Goal: Complete application form: Complete application form

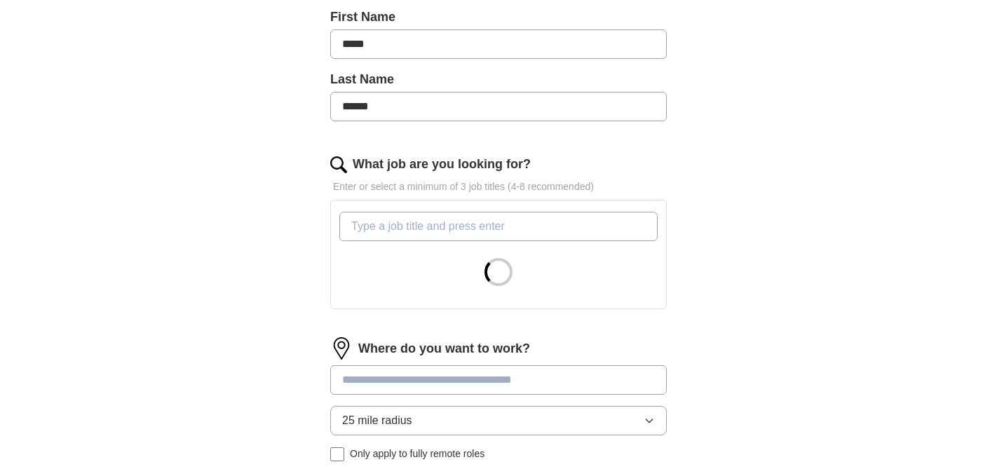
scroll to position [366, 0]
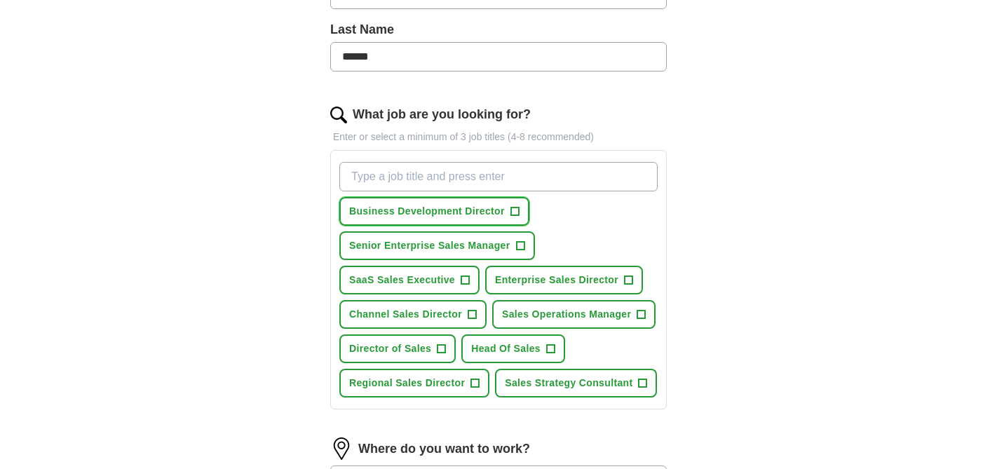
click at [517, 212] on span "+" at bounding box center [514, 211] width 8 height 11
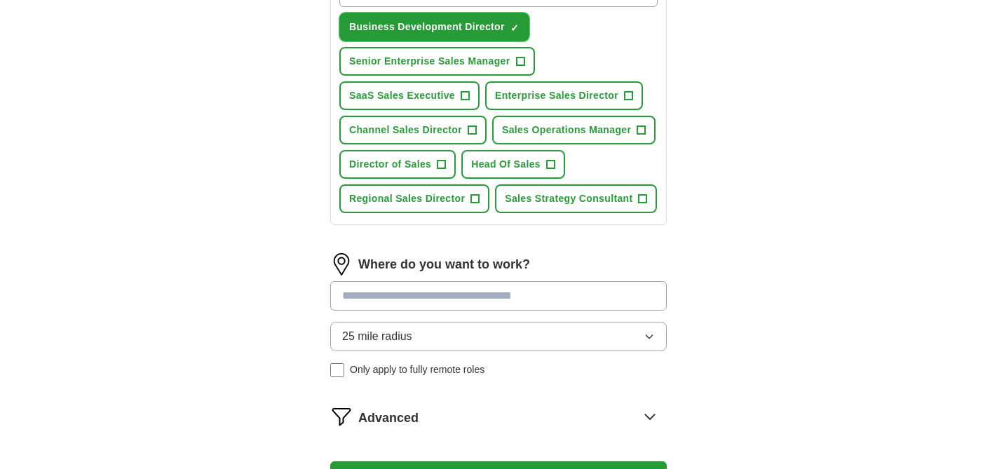
scroll to position [553, 0]
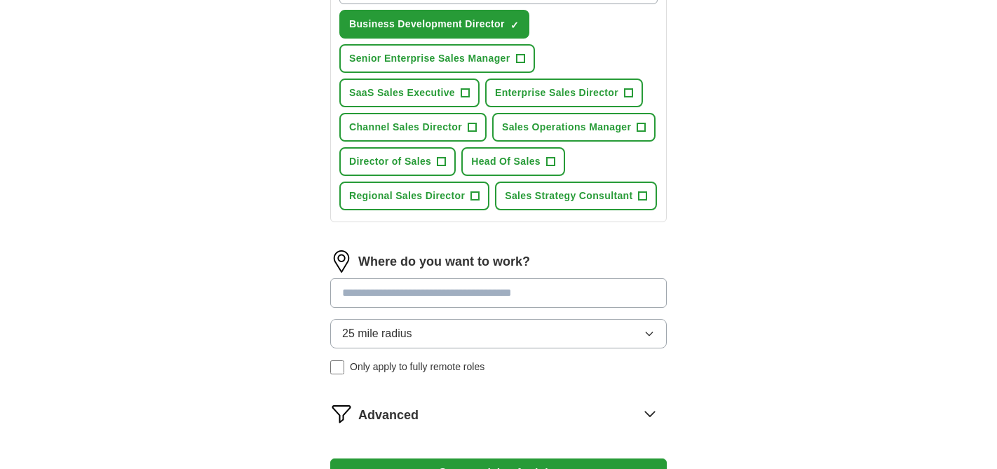
click at [612, 294] on input at bounding box center [498, 292] width 336 height 29
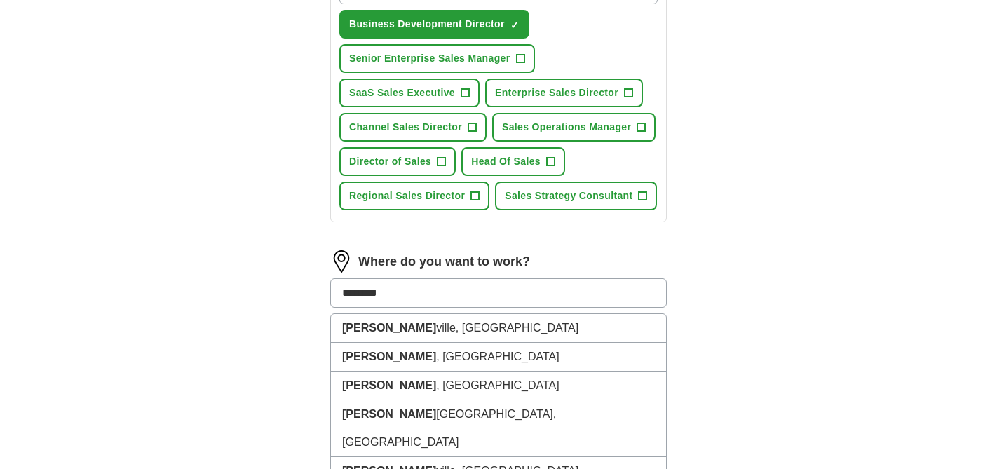
type input "*********"
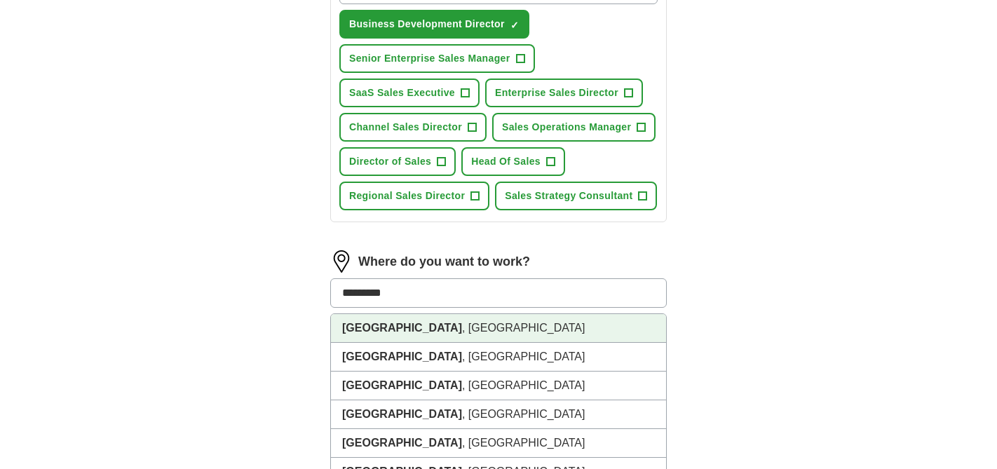
click at [587, 321] on li "[GEOGRAPHIC_DATA] , [GEOGRAPHIC_DATA]" at bounding box center [498, 328] width 335 height 29
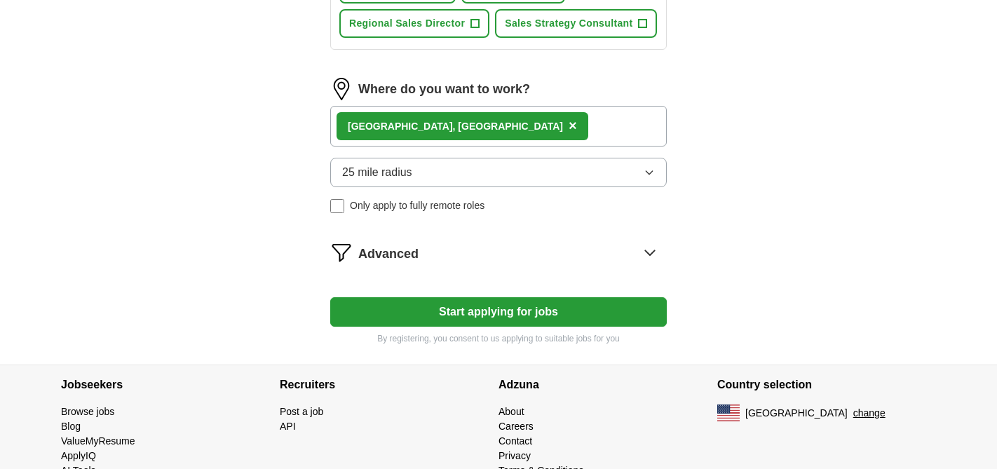
scroll to position [734, 0]
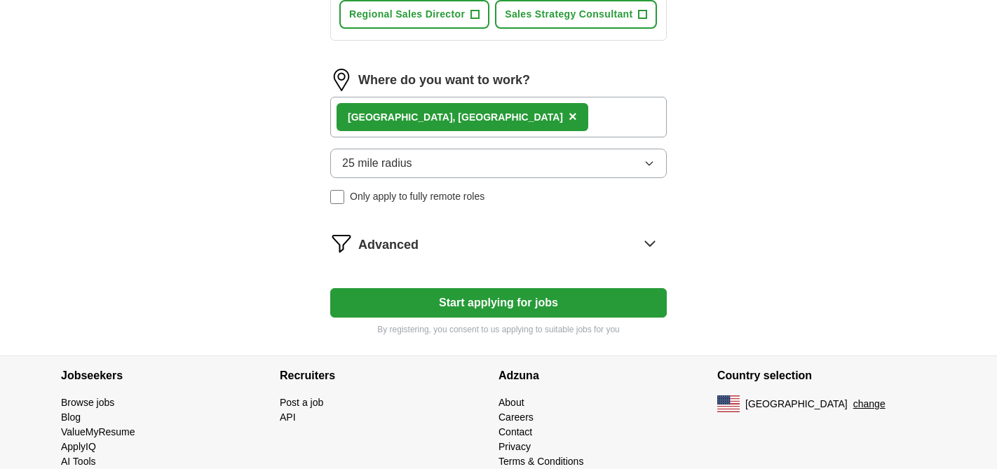
click at [585, 305] on button "Start applying for jobs" at bounding box center [498, 302] width 336 height 29
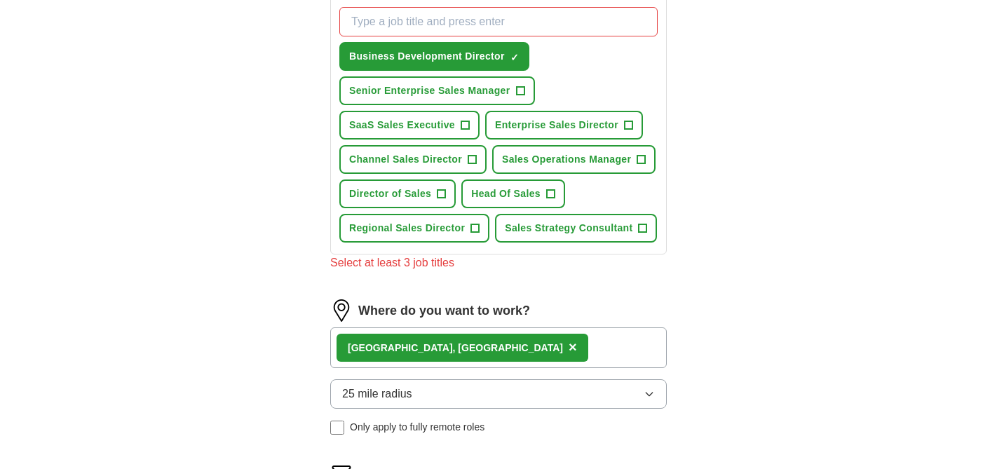
scroll to position [521, 0]
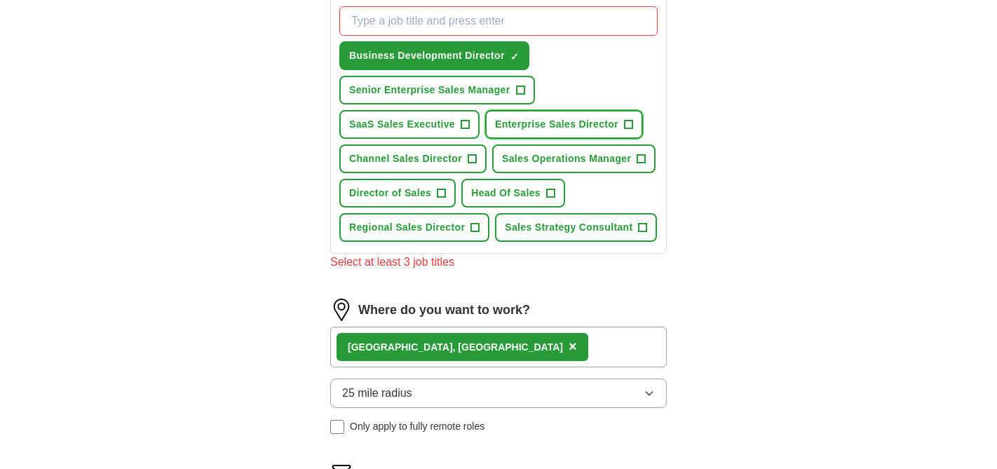
click at [606, 127] on span "Enterprise Sales Director" at bounding box center [556, 124] width 123 height 15
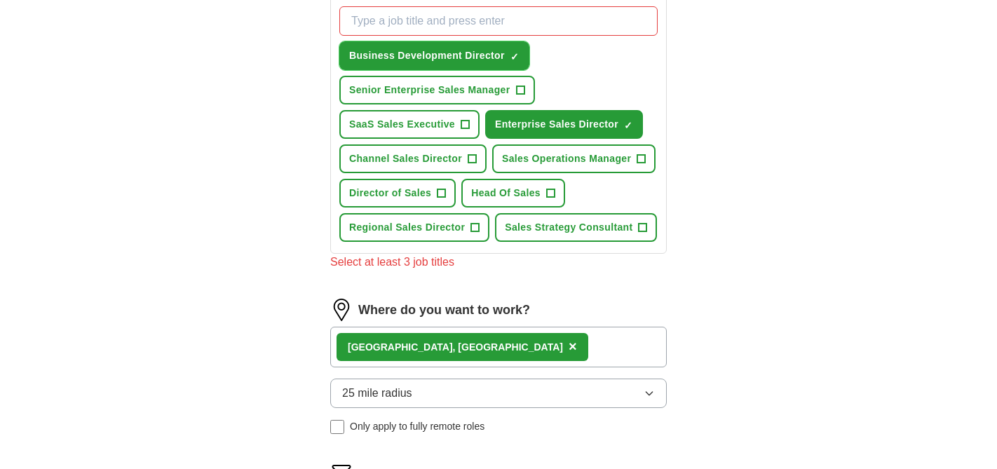
click at [0, 0] on span "×" at bounding box center [0, 0] width 0 height 0
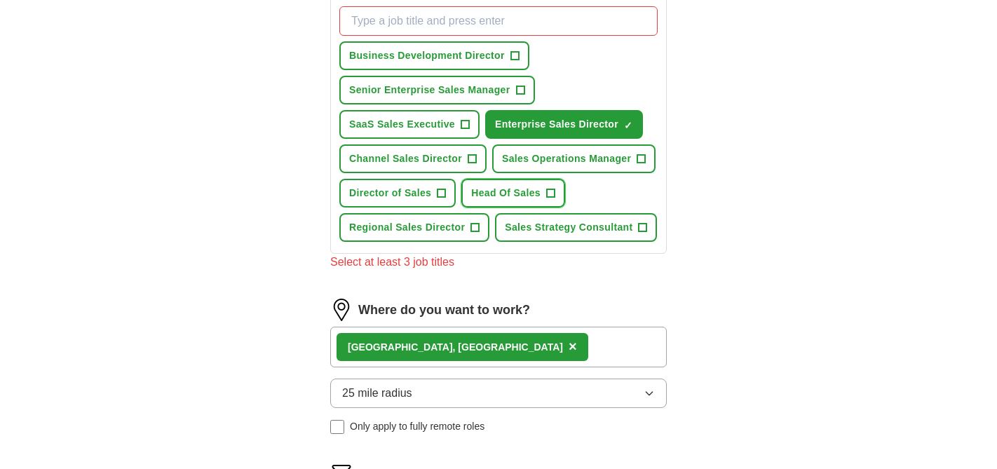
click at [528, 193] on span "Head Of Sales" at bounding box center [505, 193] width 69 height 15
click at [481, 57] on span "Business Development Director" at bounding box center [427, 55] width 156 height 15
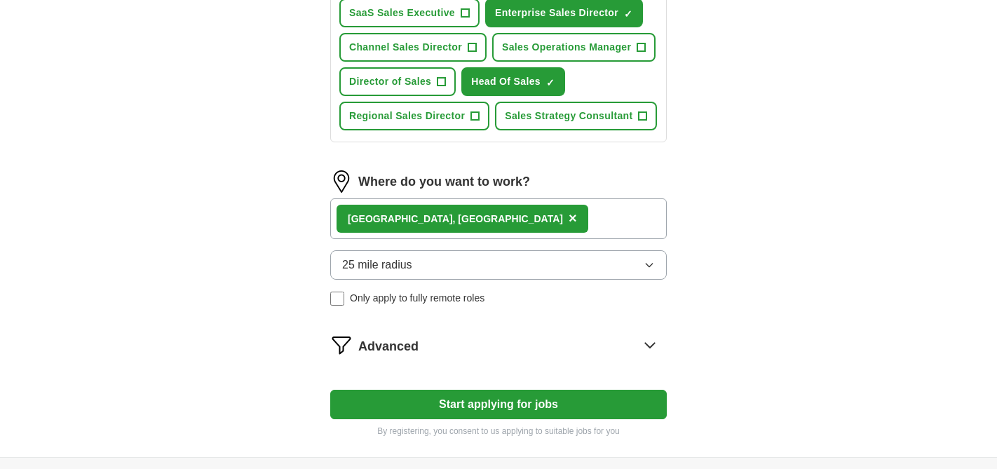
scroll to position [762, 0]
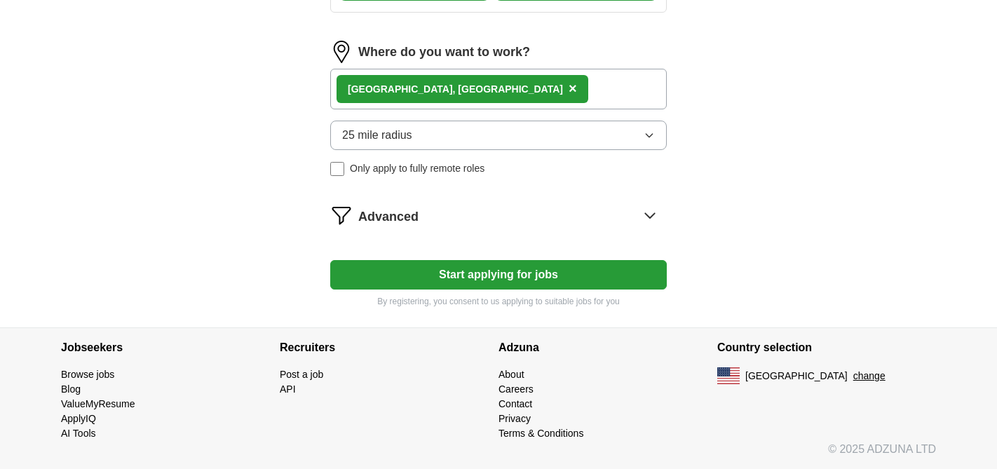
click at [492, 273] on button "Start applying for jobs" at bounding box center [498, 274] width 336 height 29
select select "**"
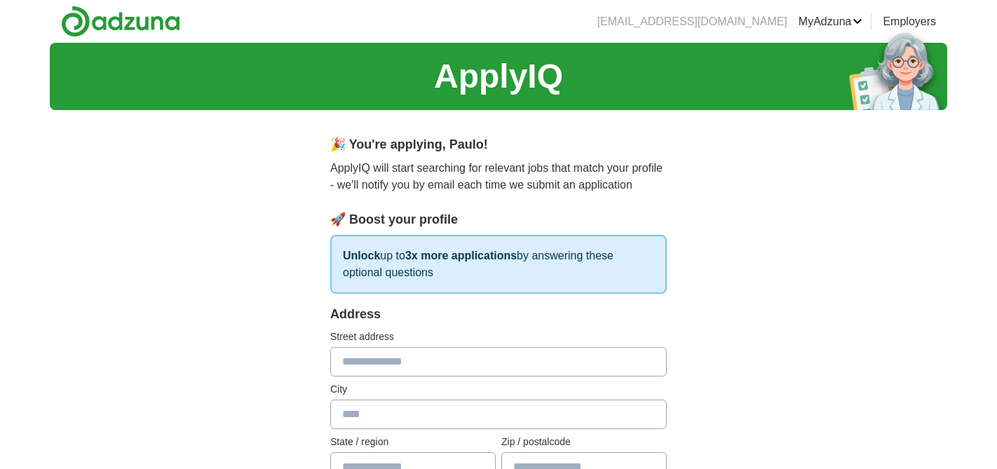
scroll to position [0, 0]
click at [488, 365] on input "text" at bounding box center [498, 361] width 336 height 29
type input "**********"
type input "*********"
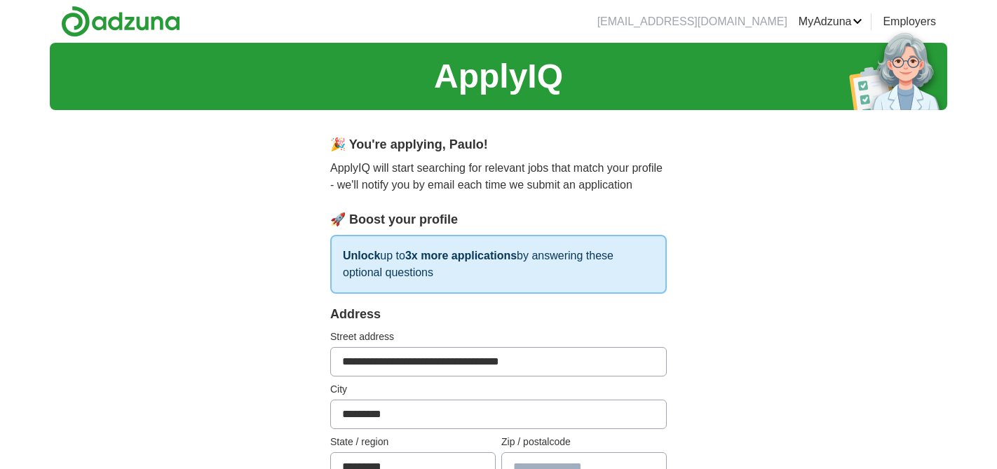
type input "*****"
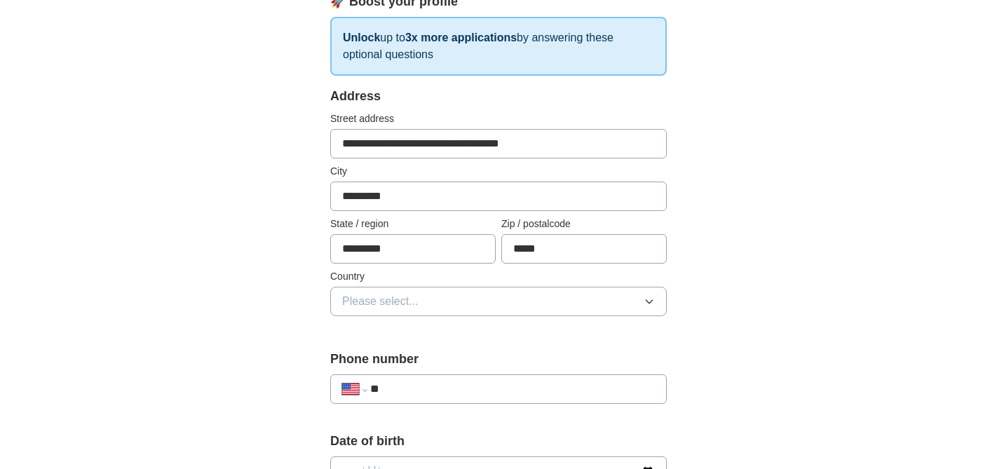
scroll to position [239, 0]
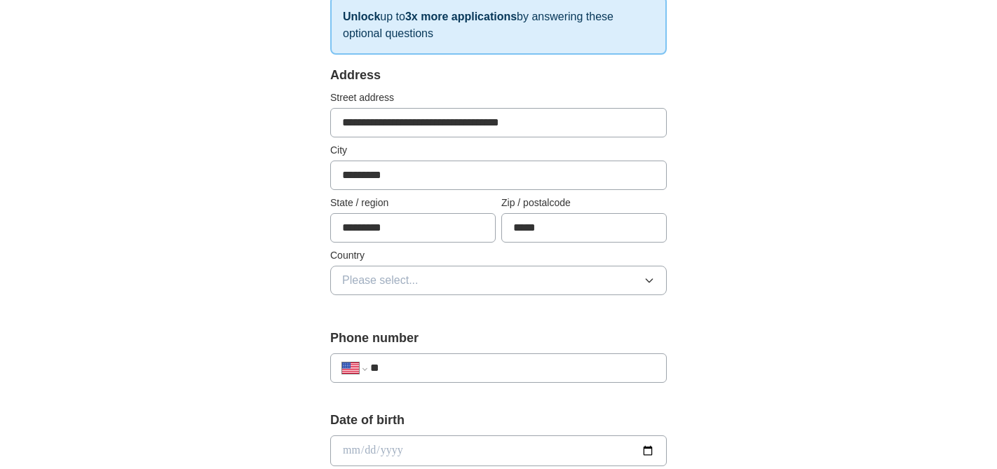
click at [575, 282] on button "Please select..." at bounding box center [498, 280] width 336 height 29
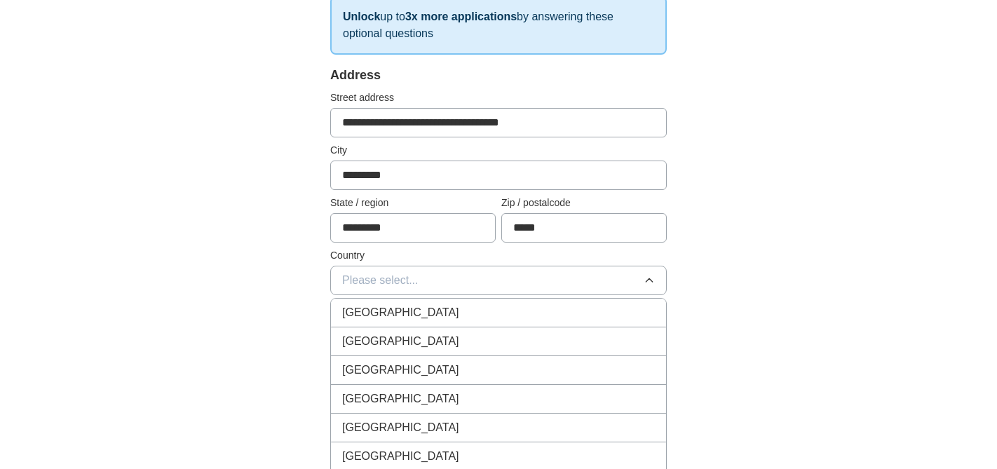
click at [570, 329] on li "[GEOGRAPHIC_DATA]" at bounding box center [498, 341] width 335 height 29
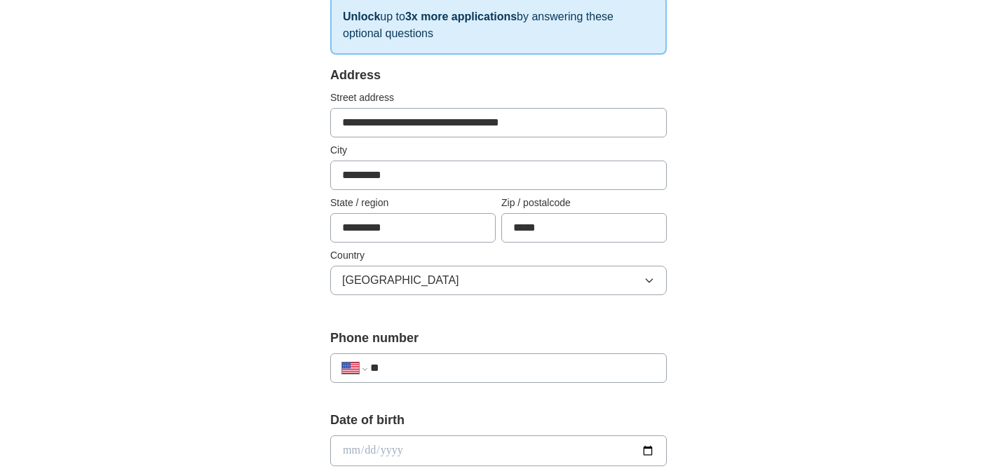
click at [571, 362] on input "**" at bounding box center [512, 368] width 285 height 17
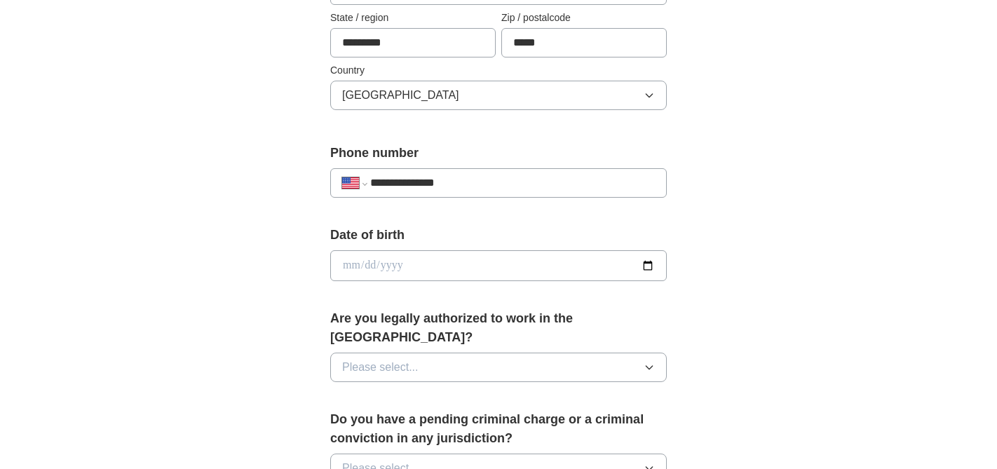
scroll to position [442, 0]
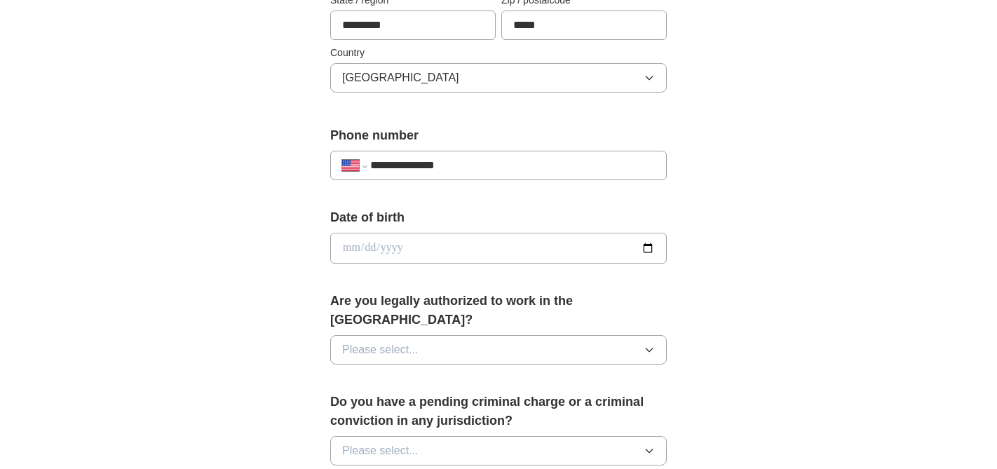
type input "**********"
click at [645, 344] on icon "button" at bounding box center [648, 349] width 11 height 11
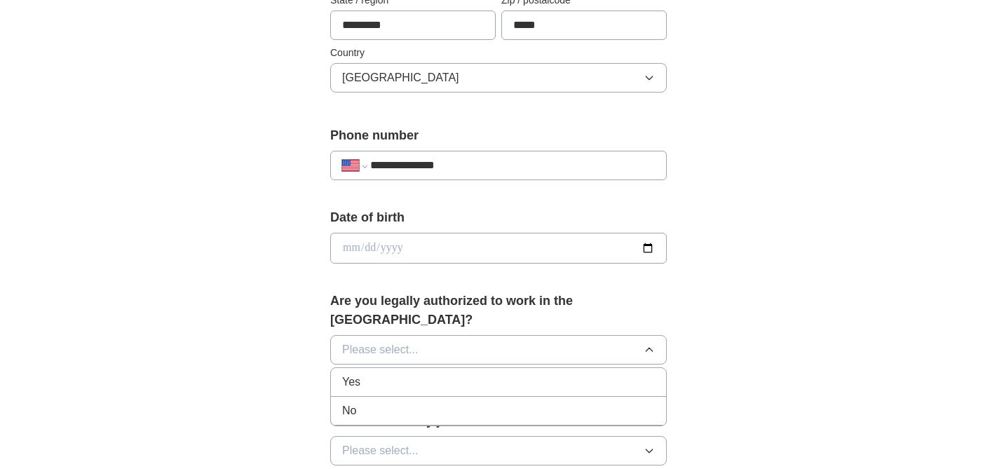
click at [613, 374] on div "Yes" at bounding box center [498, 382] width 313 height 17
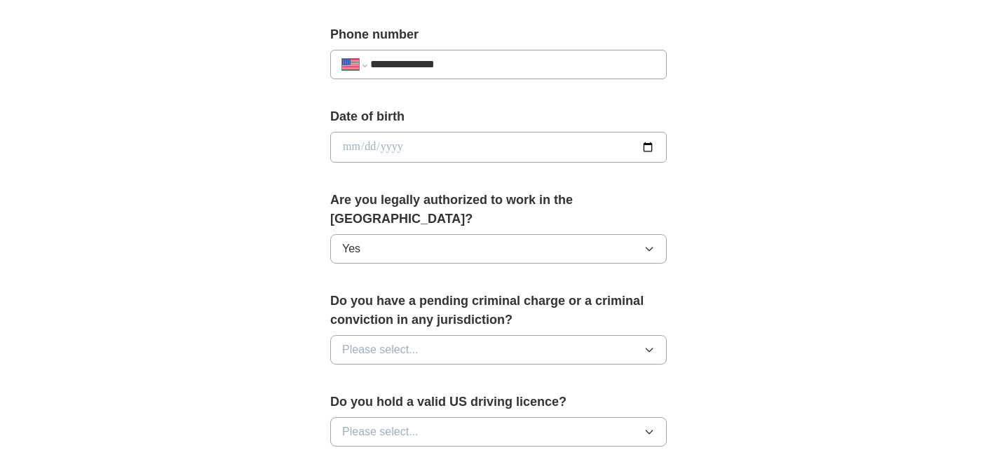
scroll to position [549, 0]
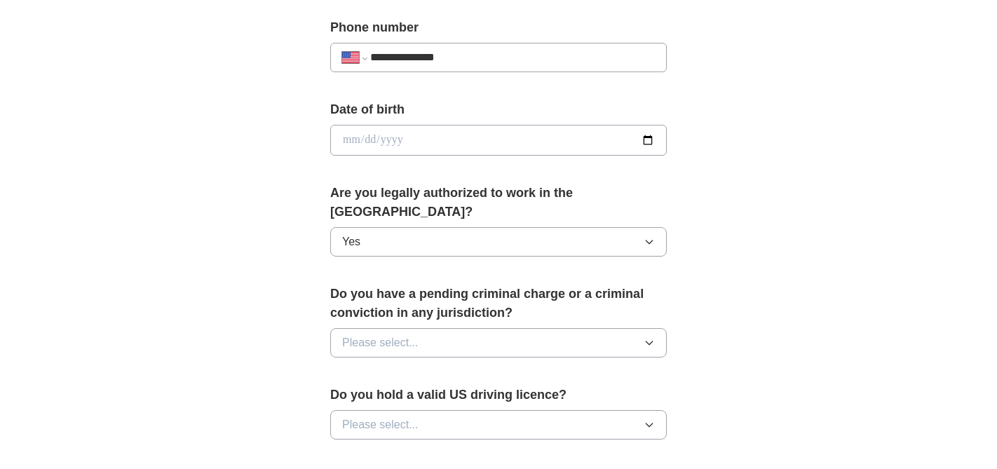
click at [647, 337] on icon "button" at bounding box center [648, 342] width 11 height 11
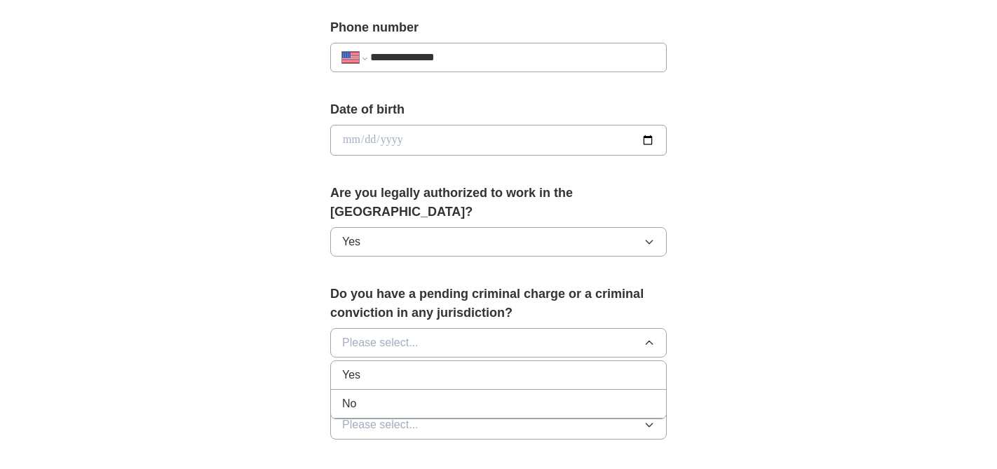
click at [643, 395] on div "No" at bounding box center [498, 403] width 313 height 17
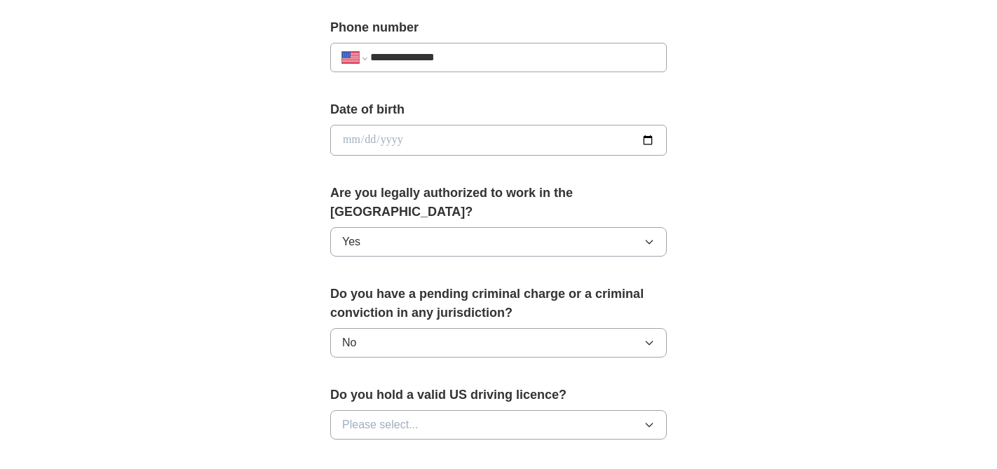
click at [648, 419] on icon "button" at bounding box center [648, 424] width 11 height 11
click at [641, 449] on div "Yes" at bounding box center [498, 457] width 313 height 17
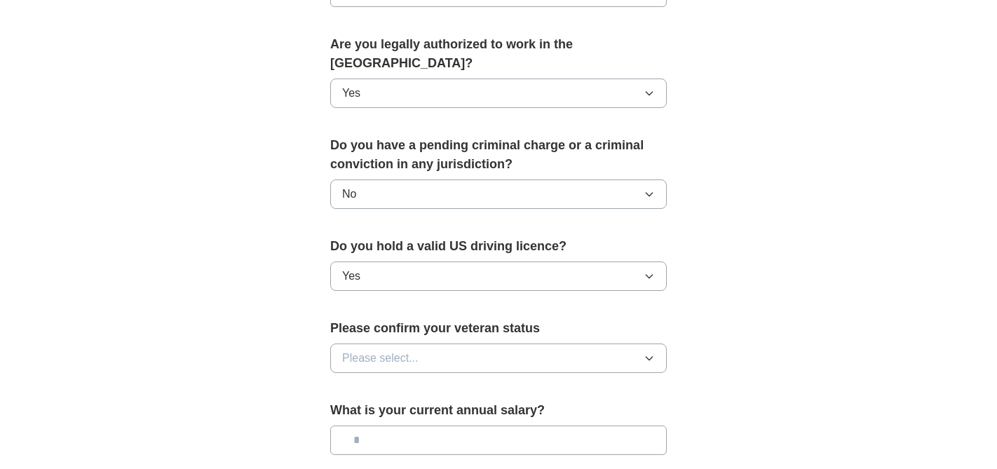
scroll to position [734, 0]
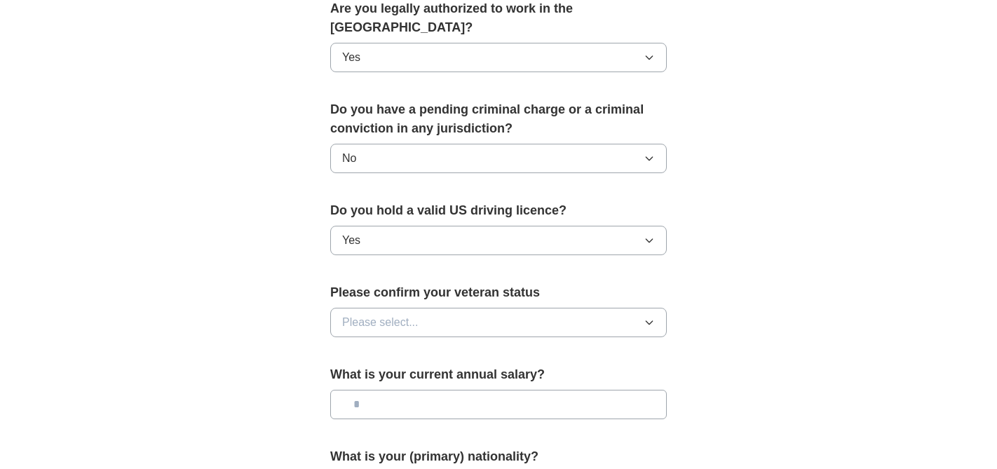
click at [649, 317] on icon "button" at bounding box center [648, 322] width 11 height 11
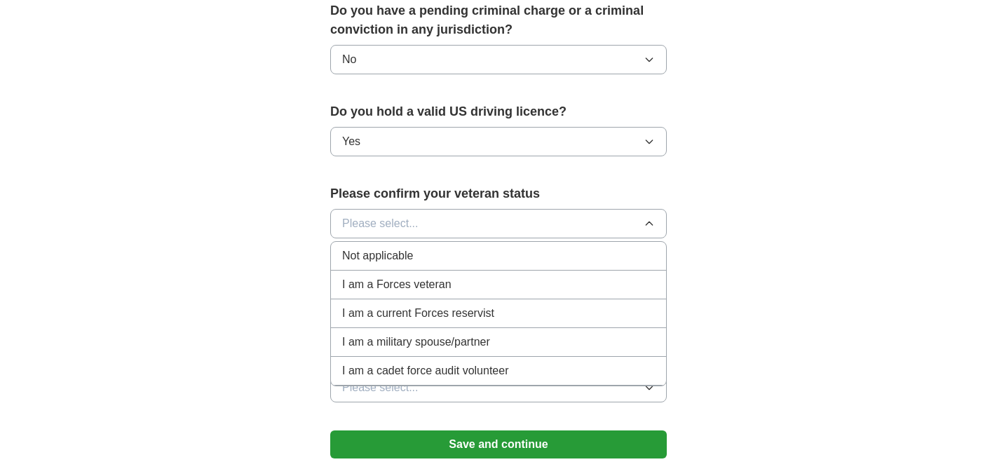
scroll to position [838, 0]
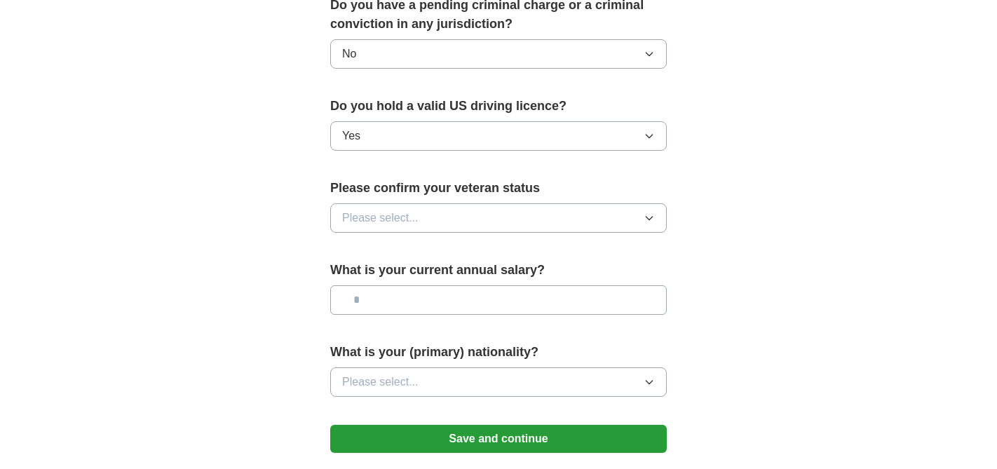
click at [647, 376] on icon "button" at bounding box center [648, 381] width 11 height 11
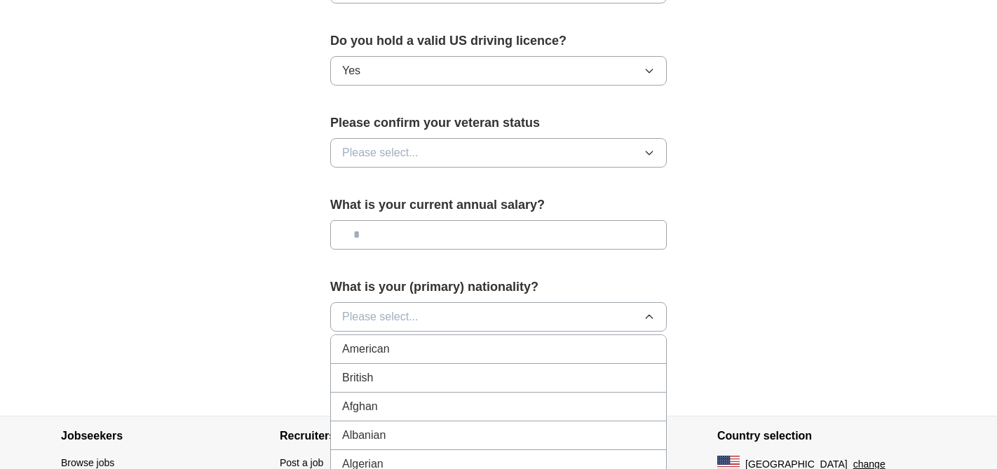
scroll to position [904, 0]
click at [631, 340] on div "American" at bounding box center [498, 348] width 313 height 17
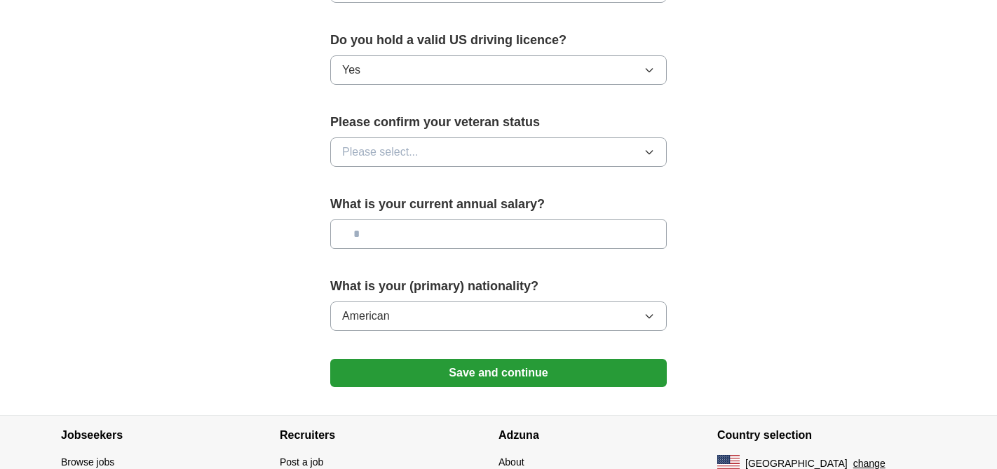
click at [622, 219] on input "text" at bounding box center [498, 233] width 336 height 29
type input "********"
click at [644, 146] on icon "button" at bounding box center [648, 151] width 11 height 11
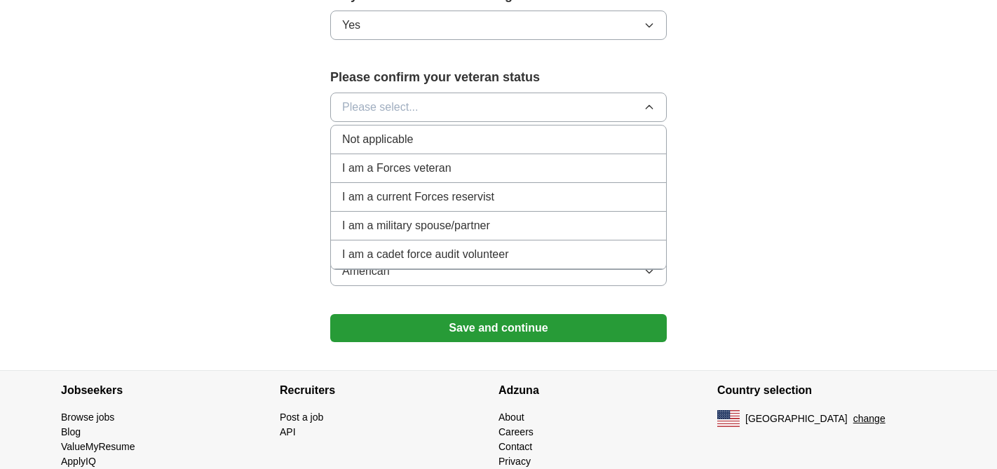
scroll to position [973, 0]
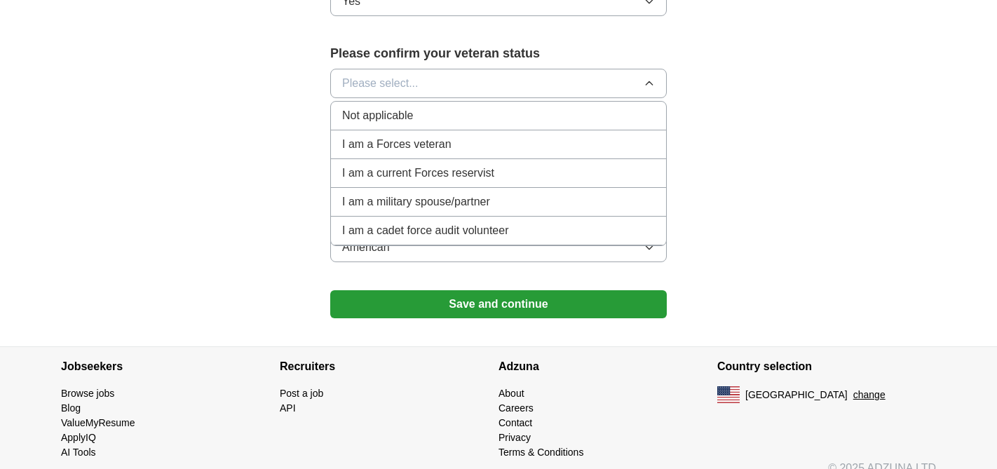
click at [623, 107] on div "Not applicable" at bounding box center [498, 115] width 313 height 17
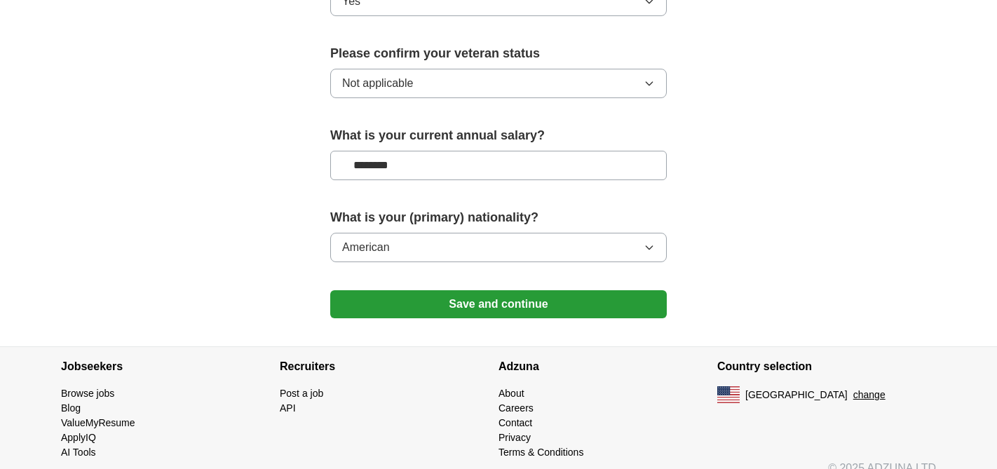
click at [622, 290] on button "Save and continue" at bounding box center [498, 304] width 336 height 28
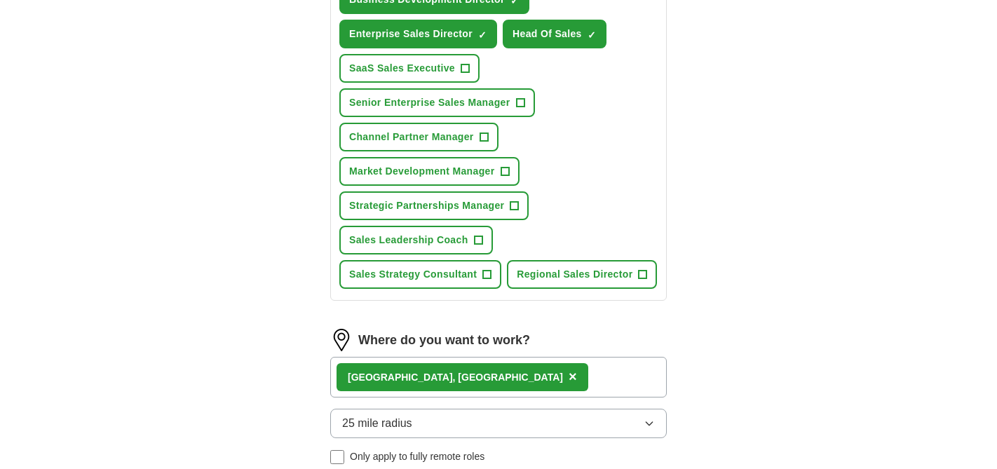
scroll to position [894, 0]
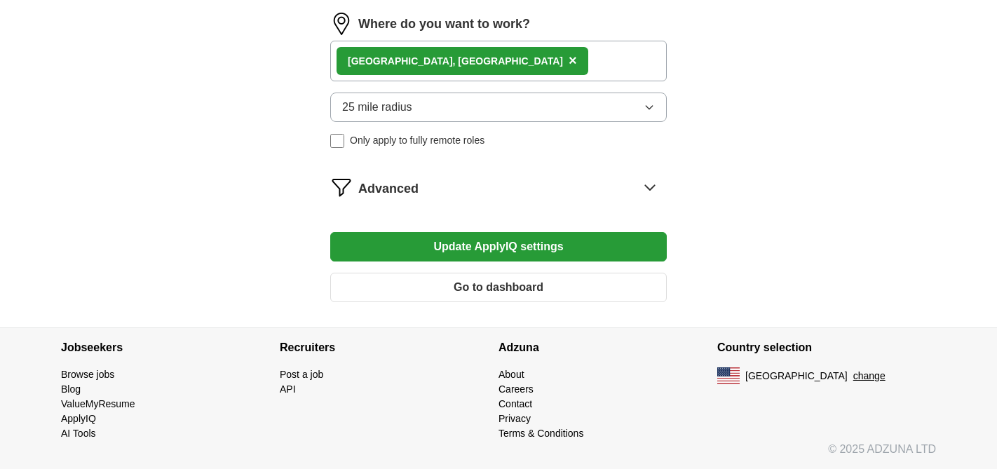
click at [564, 253] on button "Update ApplyIQ settings" at bounding box center [498, 246] width 336 height 29
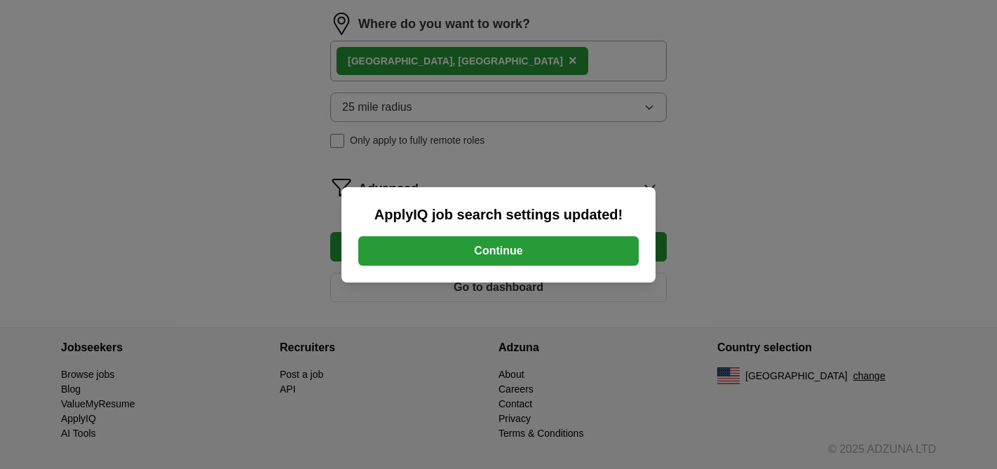
click at [564, 253] on button "Continue" at bounding box center [498, 250] width 280 height 29
